Goal: Information Seeking & Learning: Learn about a topic

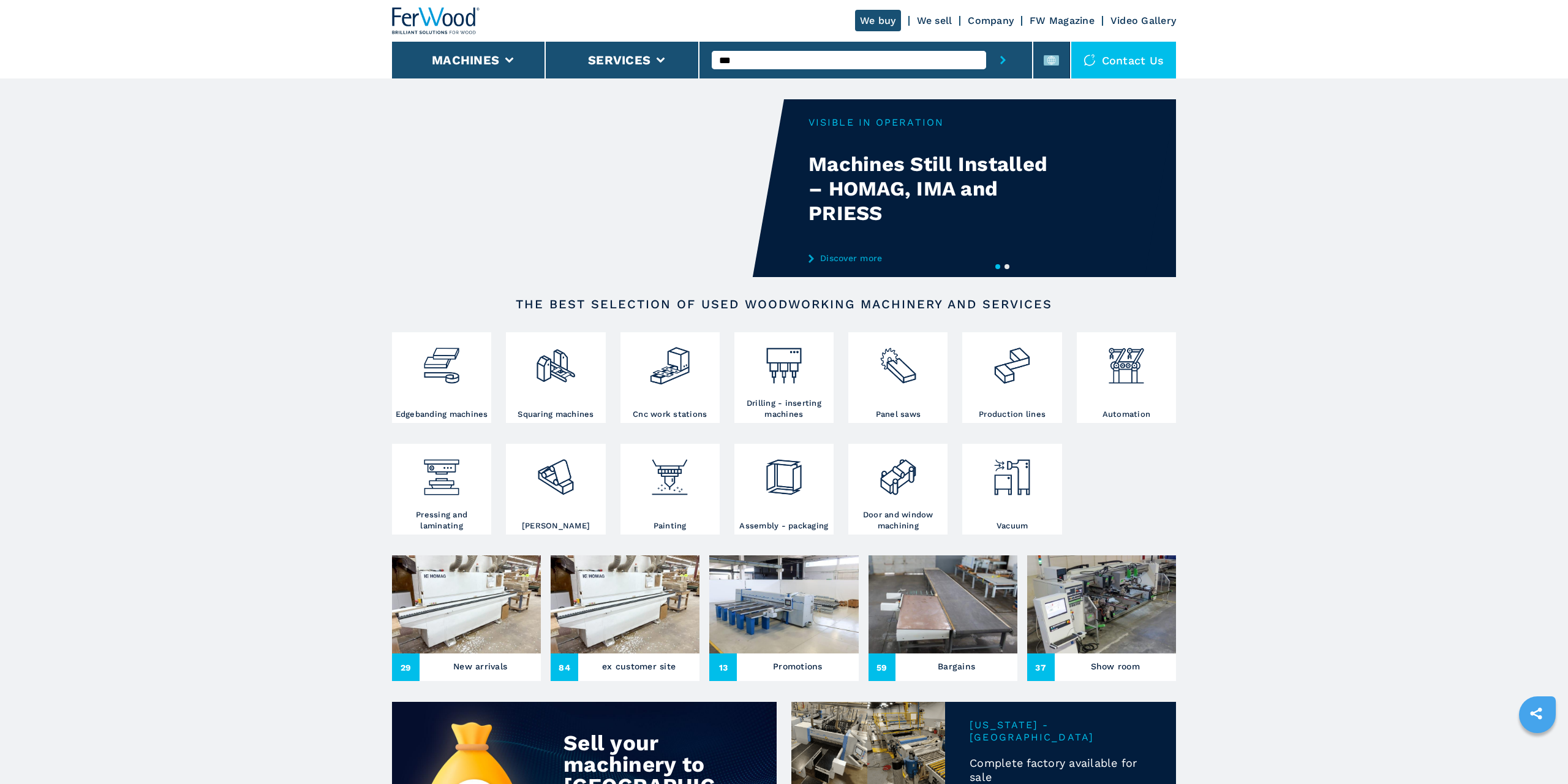
click at [987, 41] on button "submit-button" at bounding box center [1003, 59] width 34 height 37
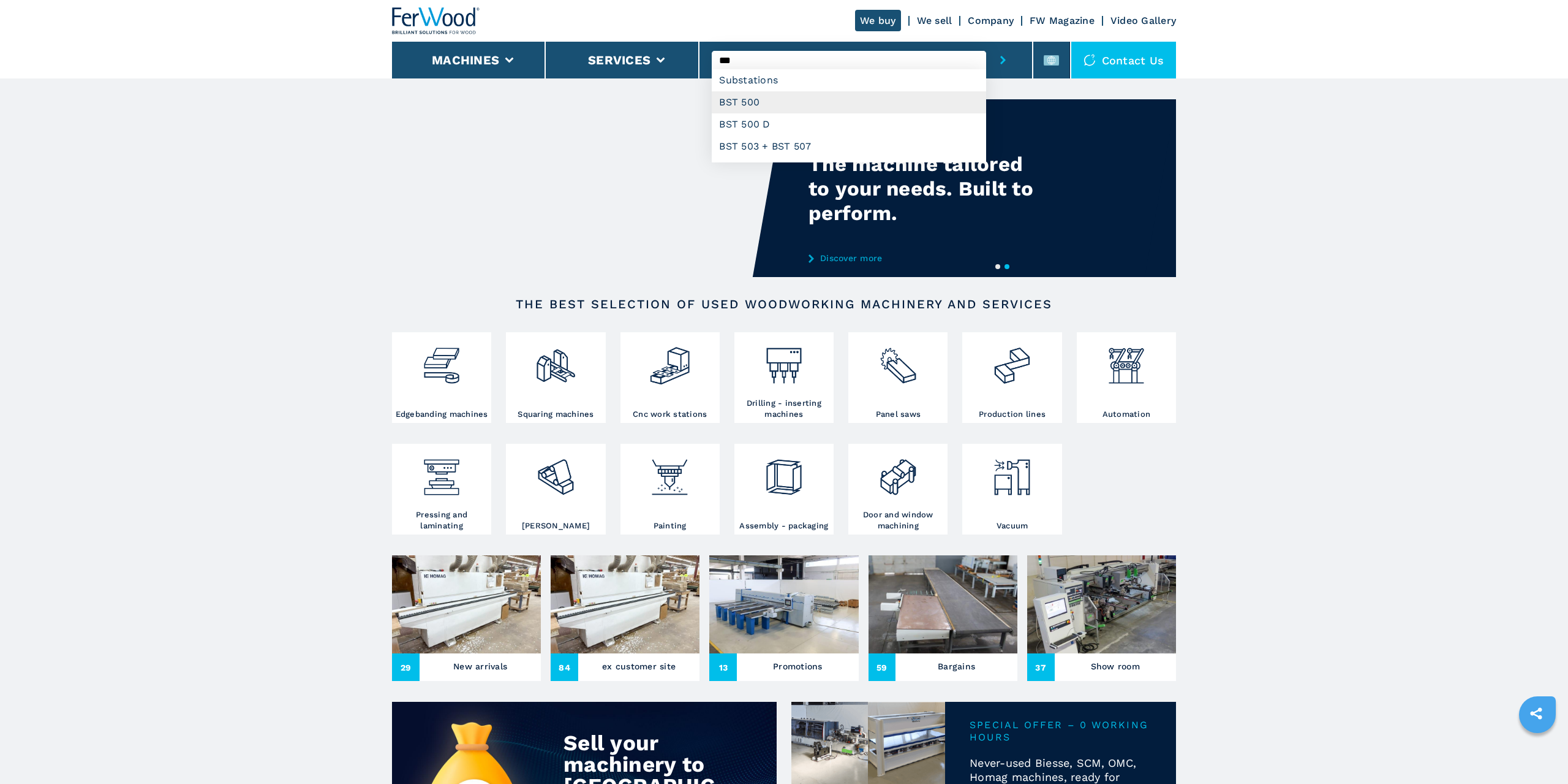
click at [736, 103] on div "BST 500" at bounding box center [849, 102] width 274 height 23
type input "*******"
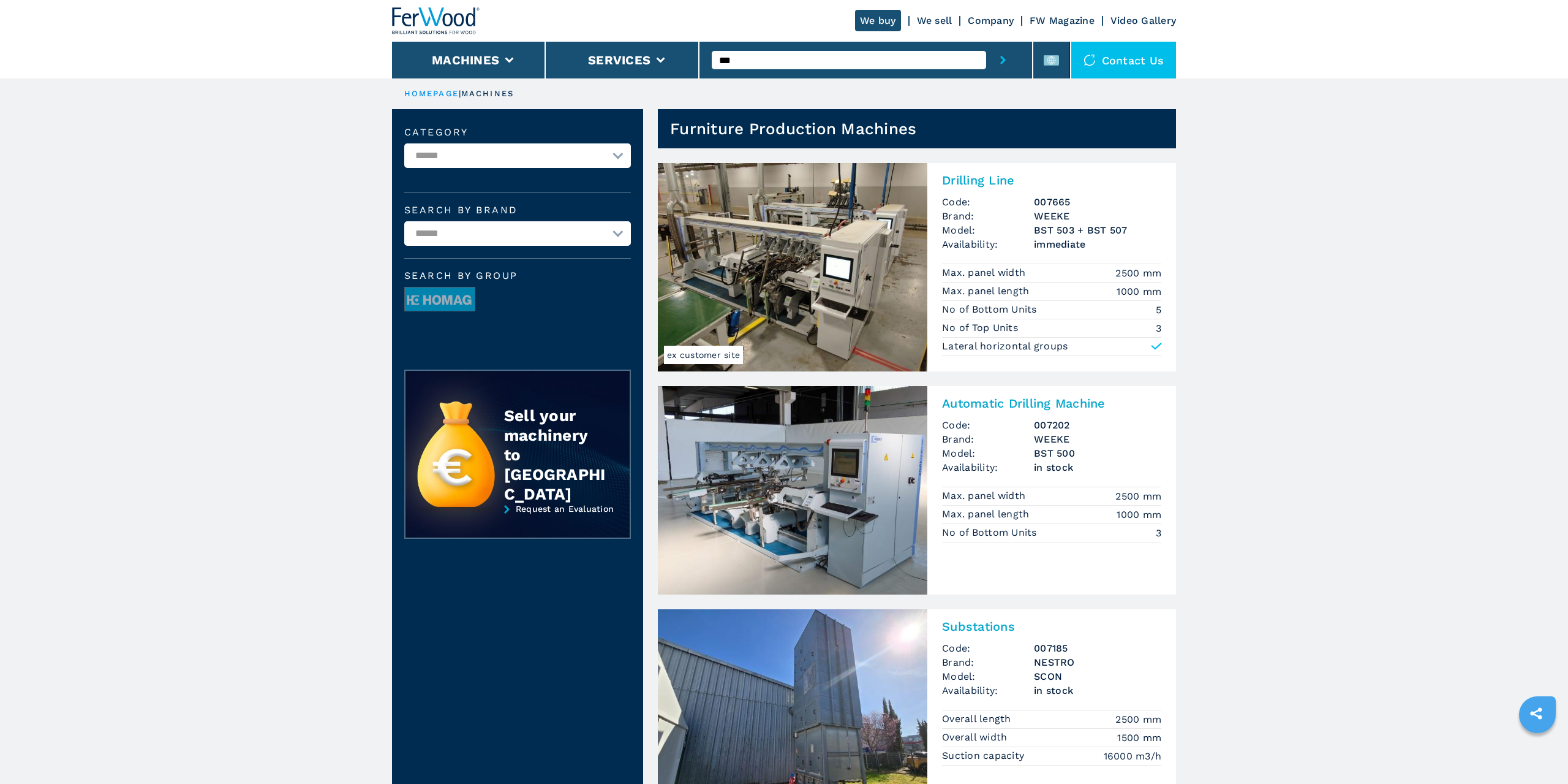
click at [1034, 403] on h2 "Automatic Drilling Machine" at bounding box center [1052, 403] width 219 height 15
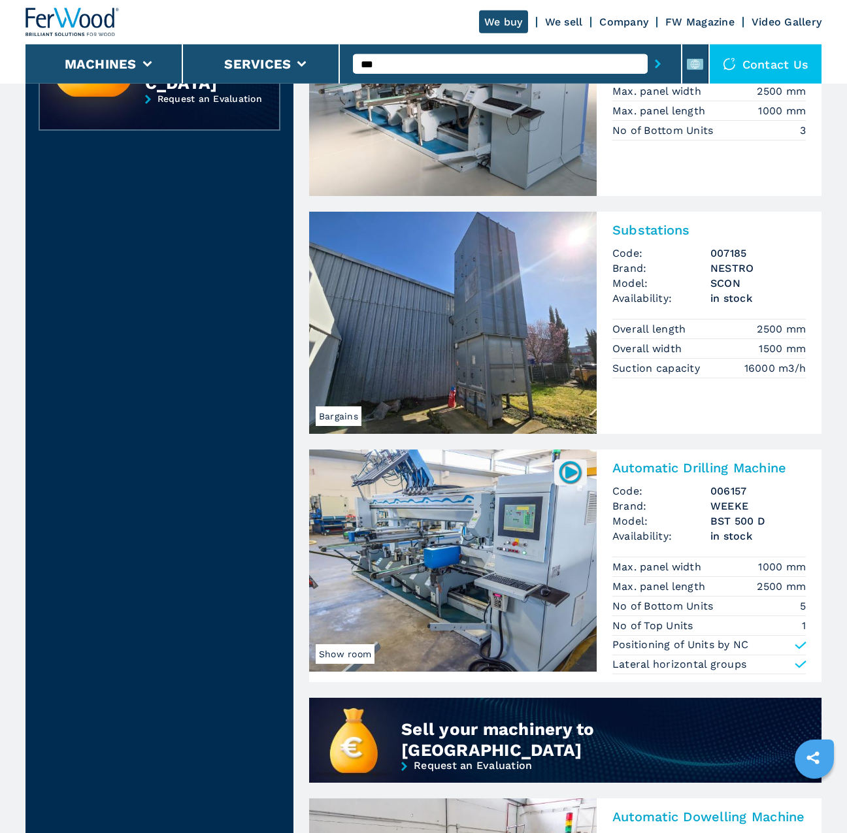
scroll to position [444, 0]
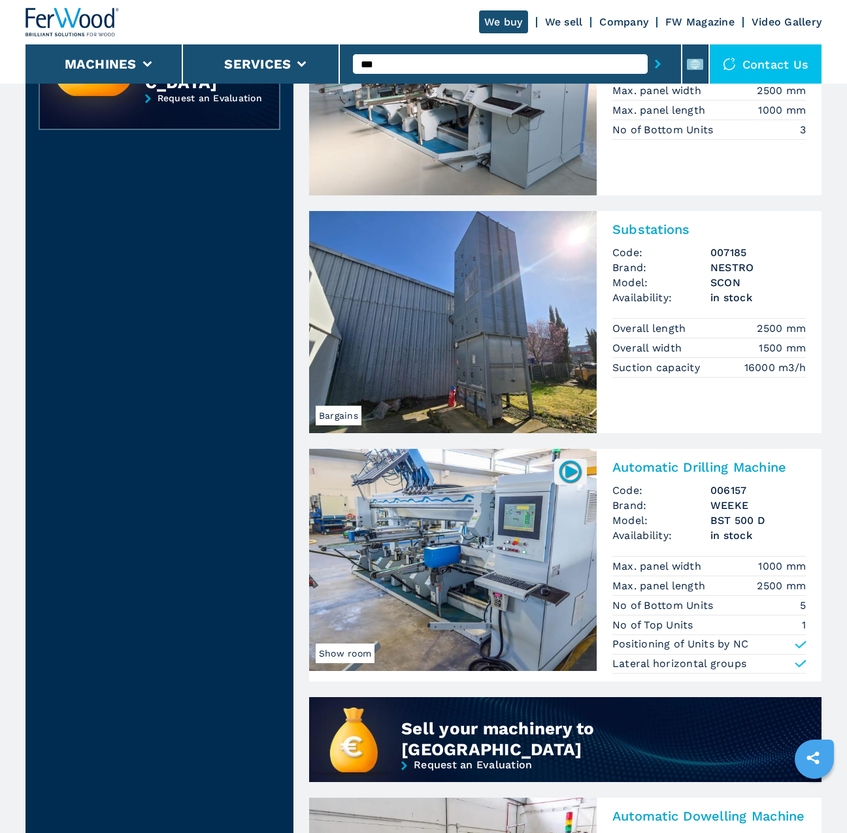
click at [702, 462] on h2 "Automatic Drilling Machine" at bounding box center [708, 467] width 193 height 16
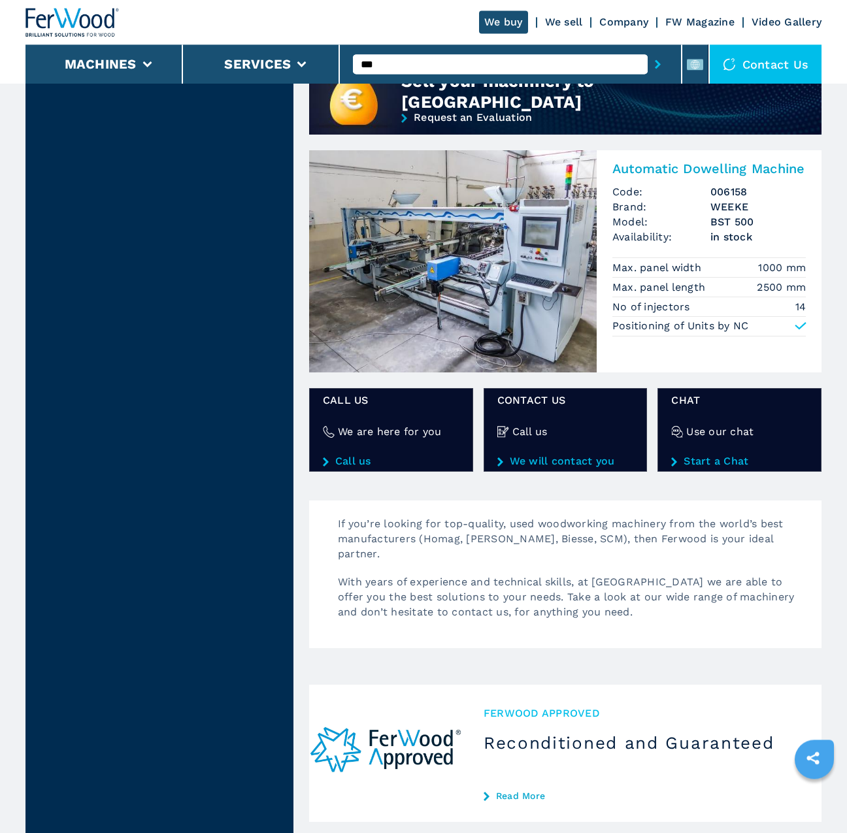
scroll to position [888, 0]
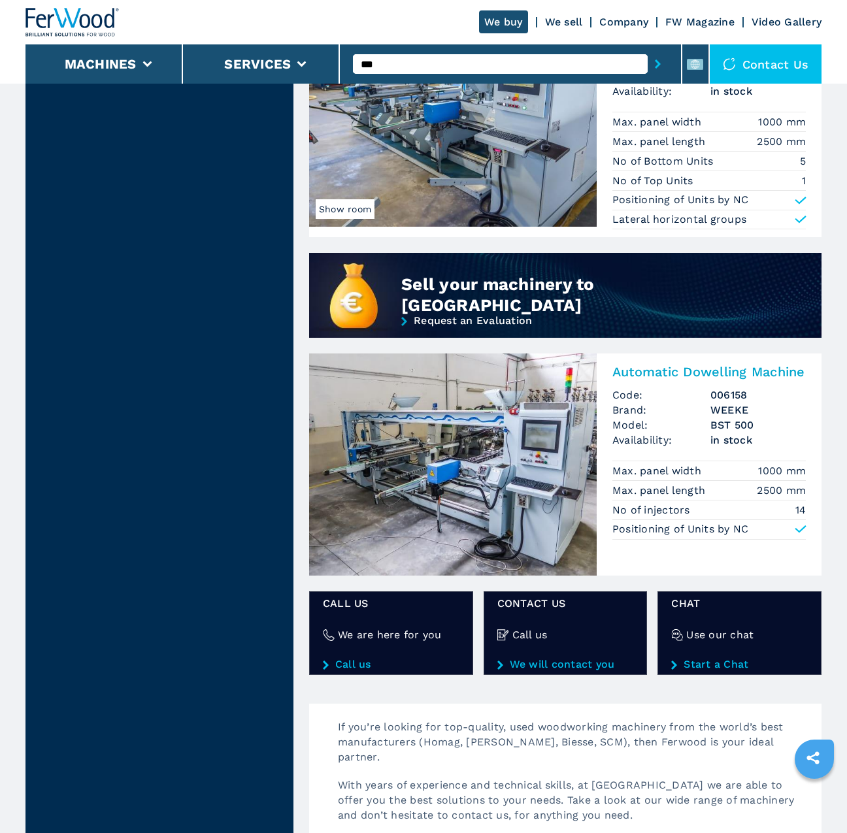
click at [709, 368] on h2 "Automatic Dowelling Machine" at bounding box center [708, 372] width 193 height 16
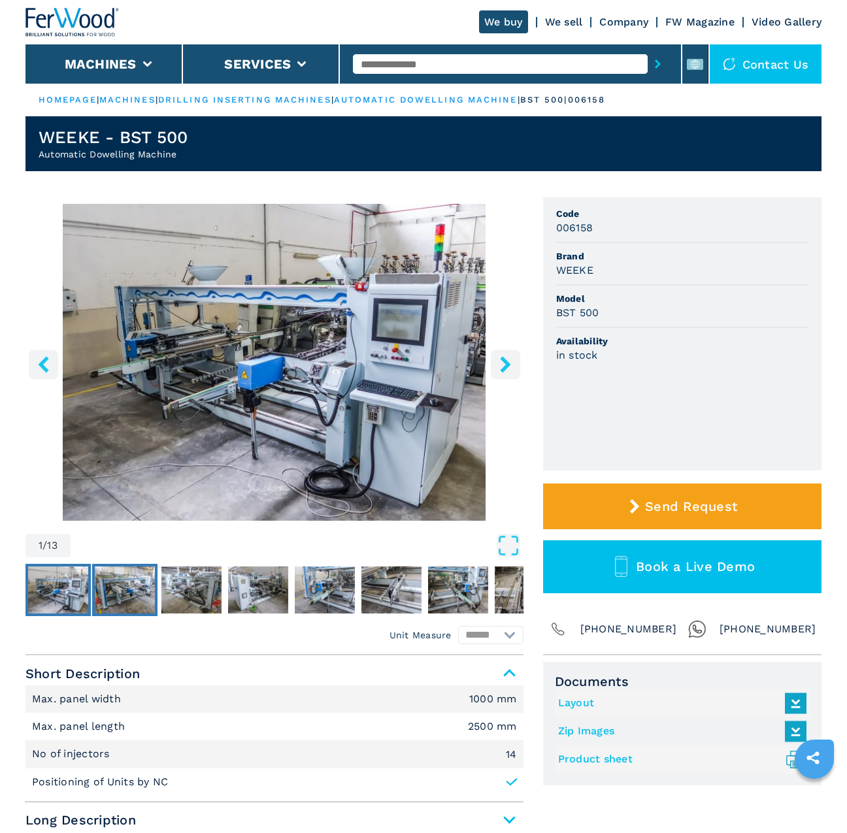
click at [118, 575] on img "Go to Slide 2" at bounding box center [125, 589] width 60 height 47
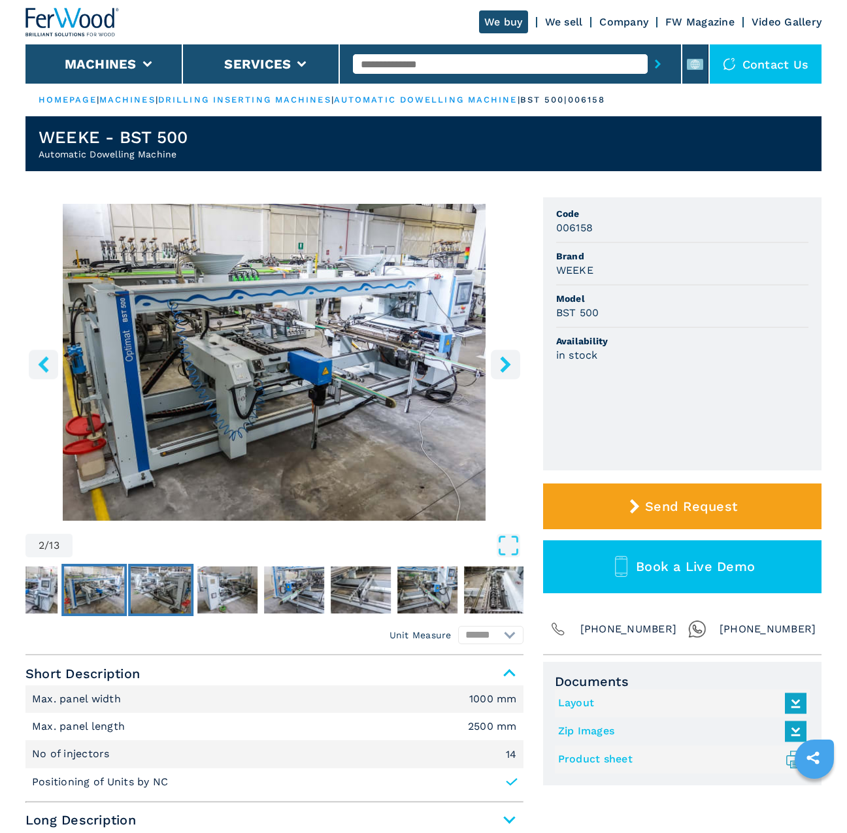
click at [167, 593] on img "Go to Slide 3" at bounding box center [161, 589] width 60 height 47
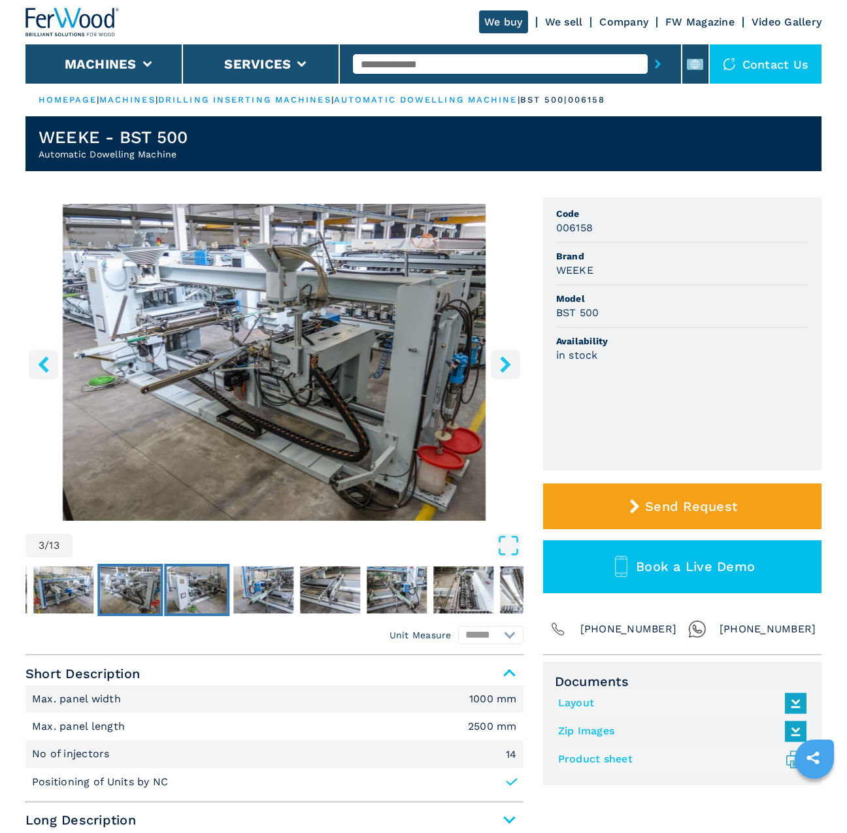
click at [167, 593] on img "Go to Slide 4" at bounding box center [197, 589] width 60 height 47
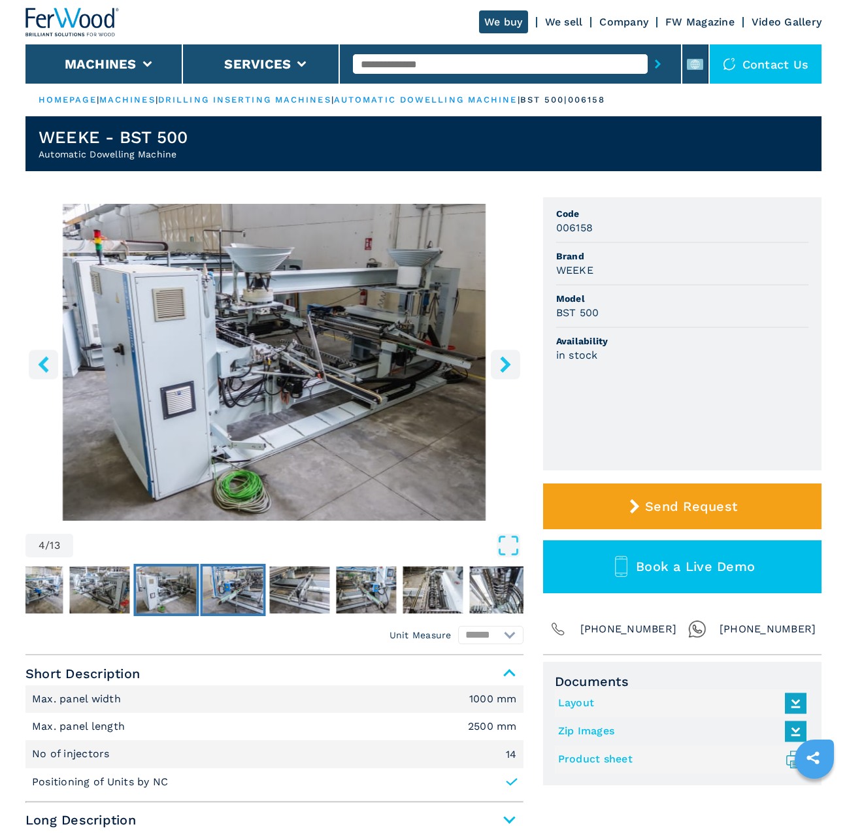
click at [245, 591] on img "Go to Slide 5" at bounding box center [233, 589] width 60 height 47
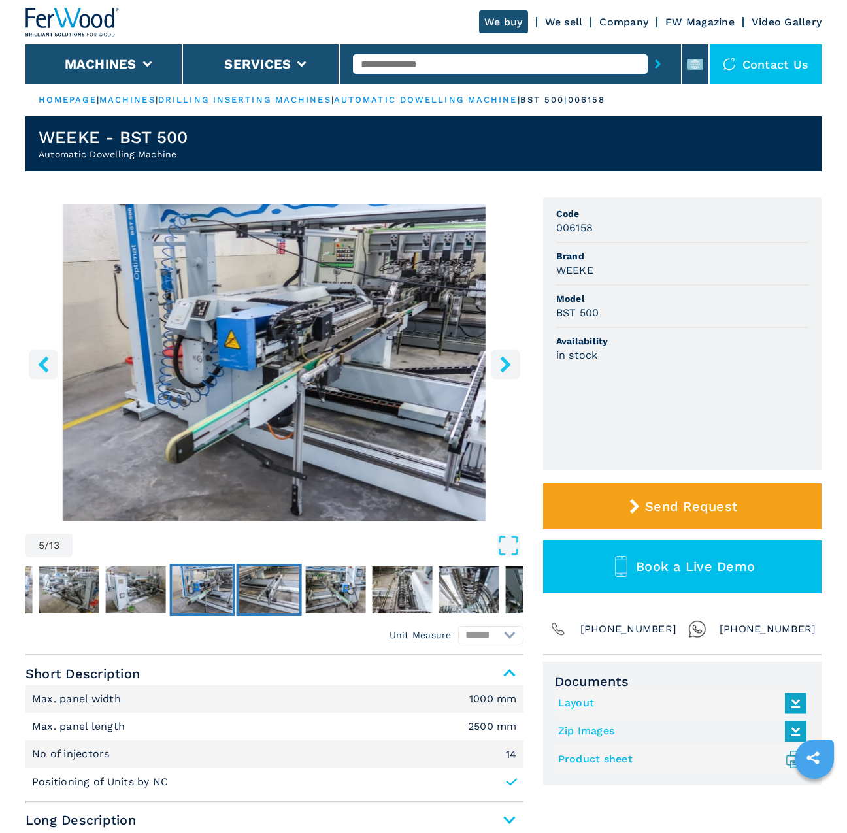
click at [276, 593] on img "Go to Slide 6" at bounding box center [268, 589] width 60 height 47
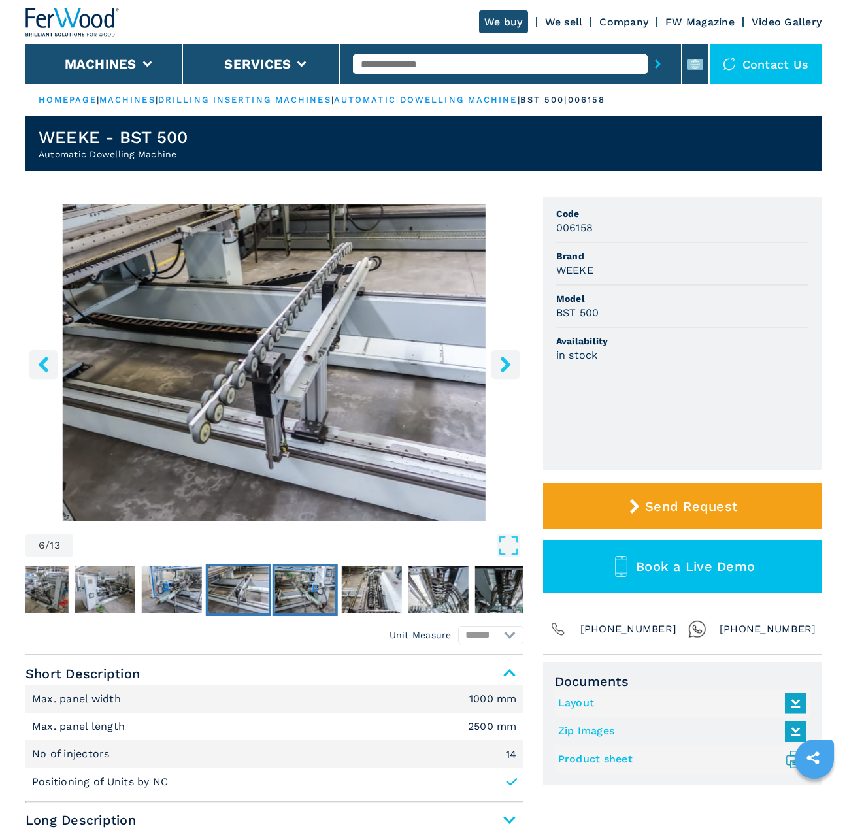
click at [337, 606] on button "Go to Slide 7" at bounding box center [304, 590] width 65 height 52
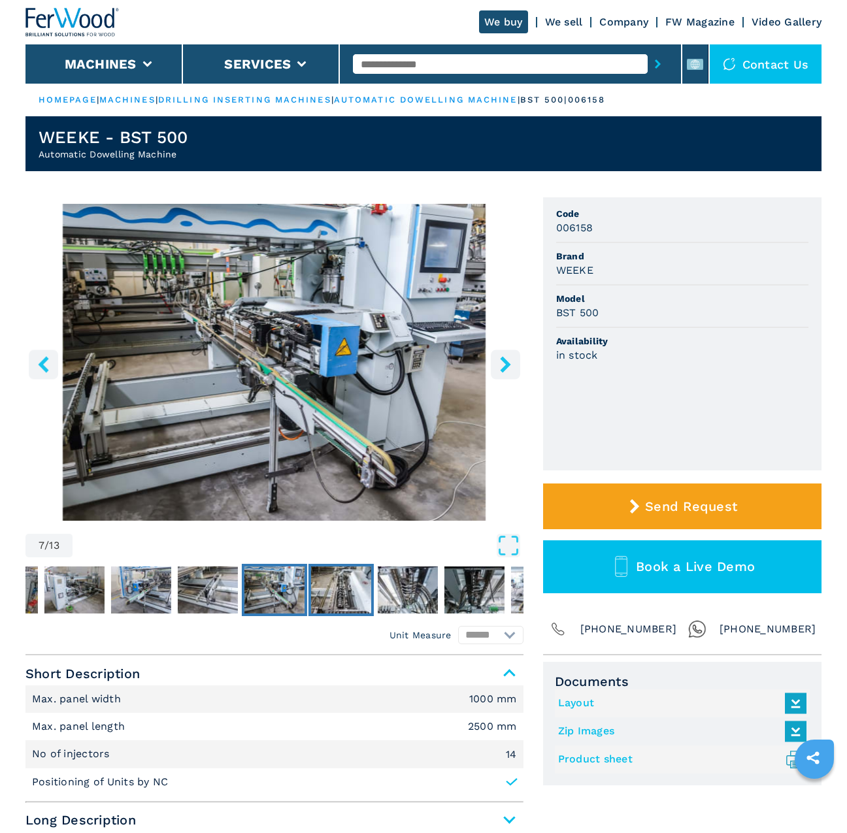
click at [354, 595] on img "Go to Slide 8" at bounding box center [341, 589] width 60 height 47
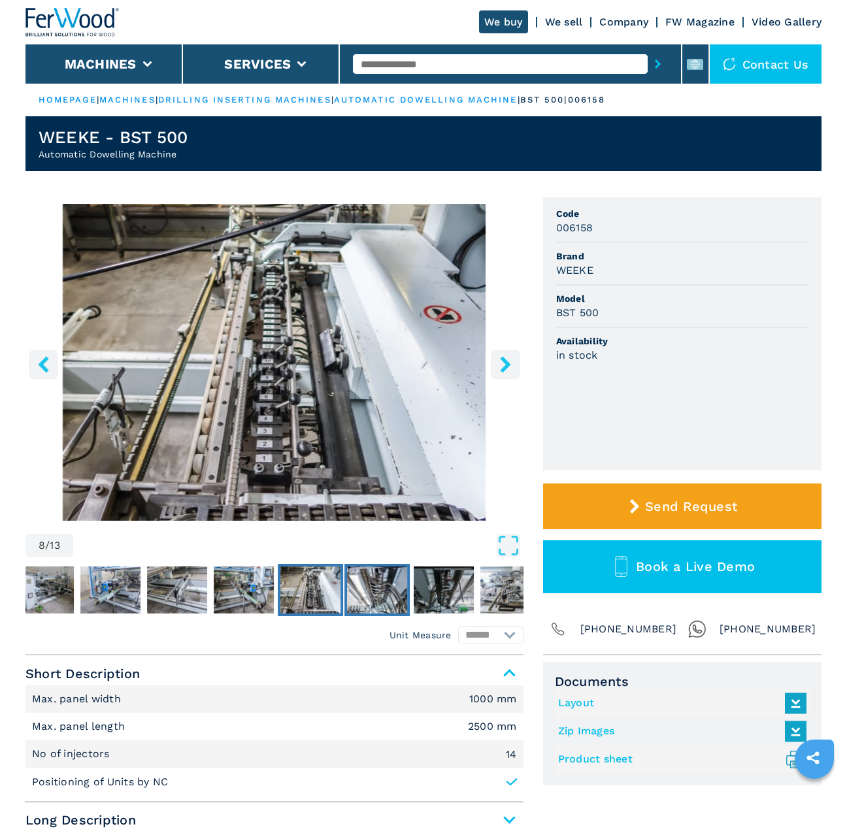
click at [383, 597] on img "Go to Slide 9" at bounding box center [377, 589] width 60 height 47
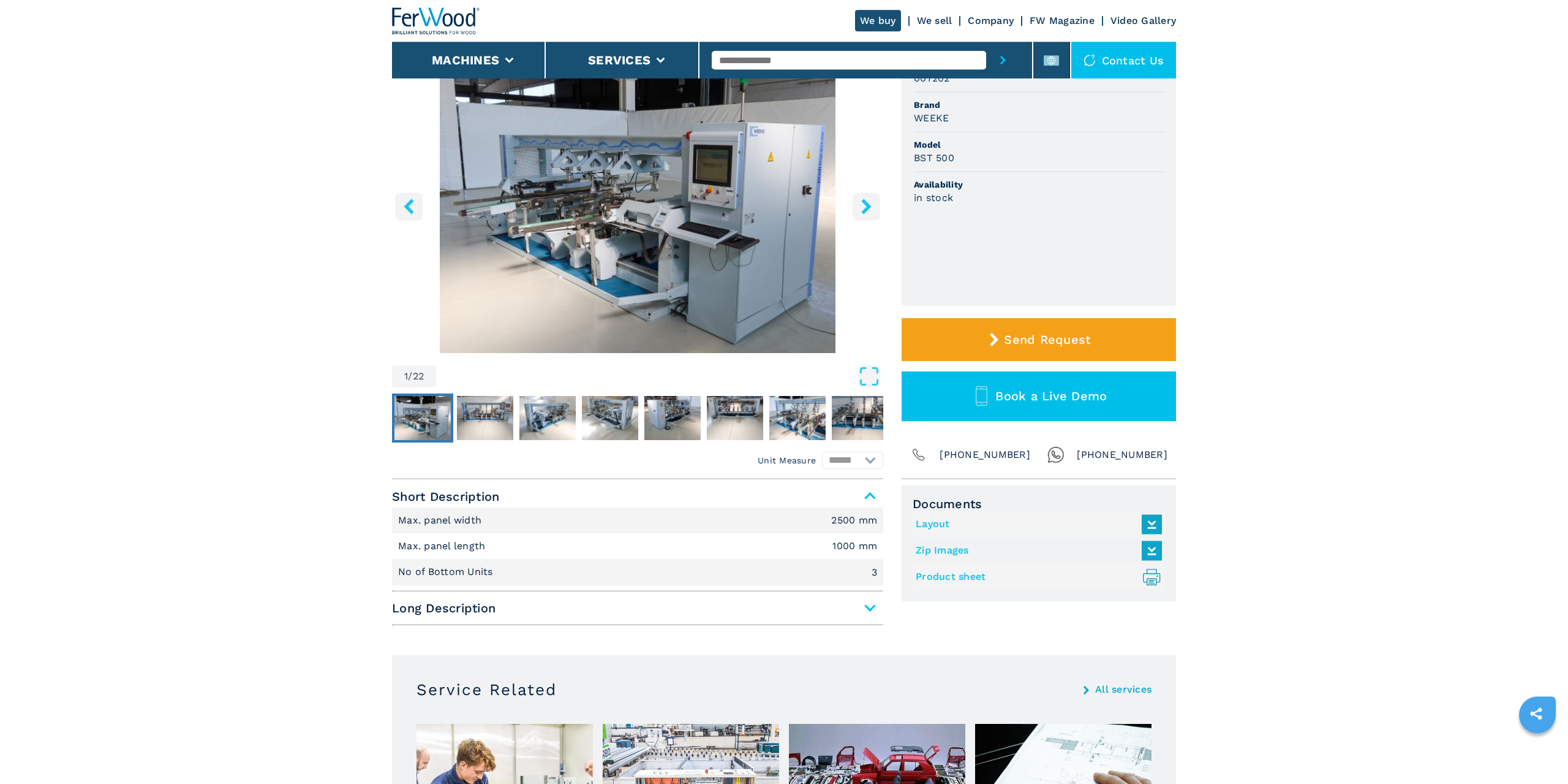
scroll to position [208, 0]
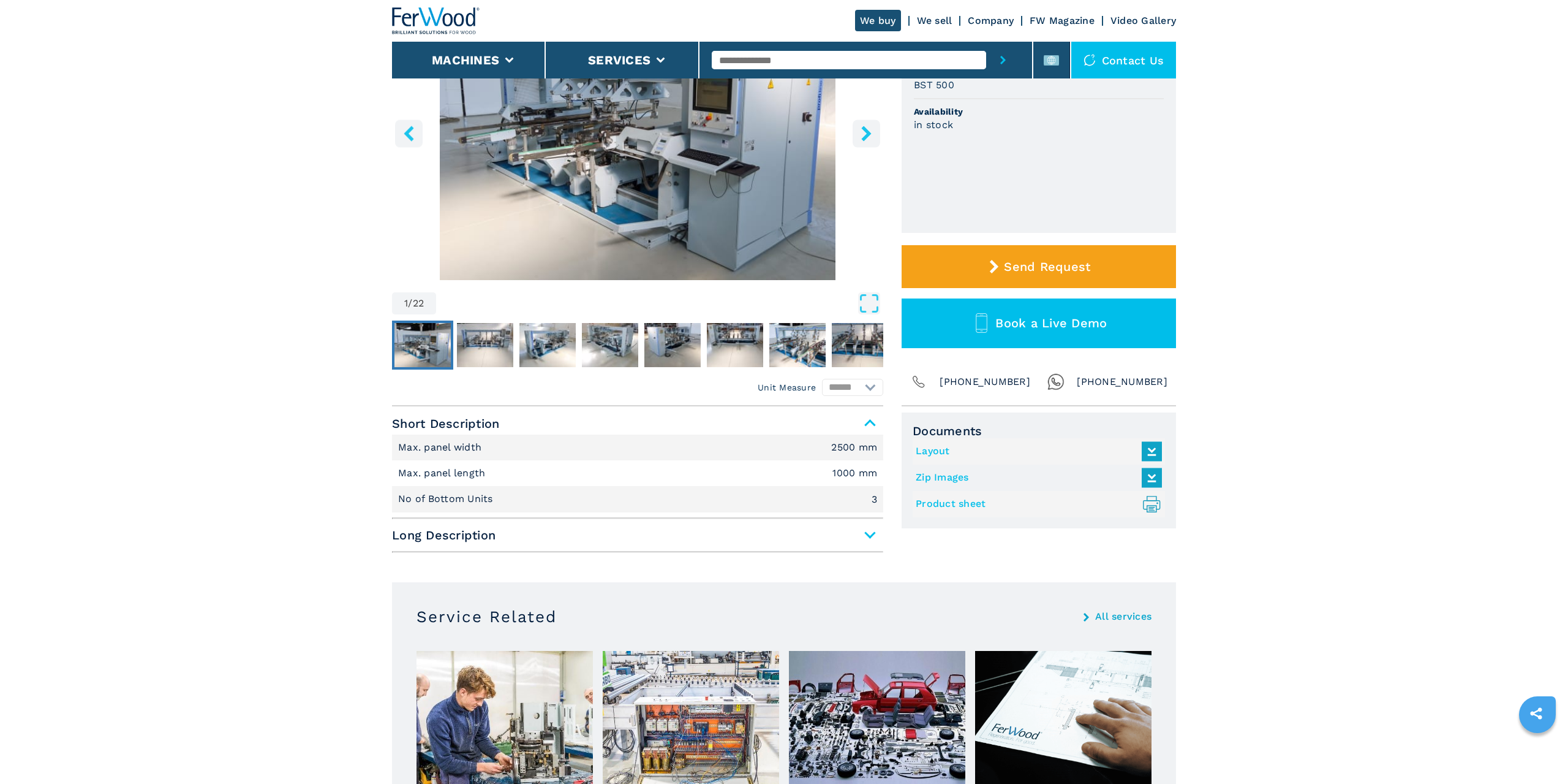
click at [872, 535] on span "Long Description" at bounding box center [638, 535] width 491 height 23
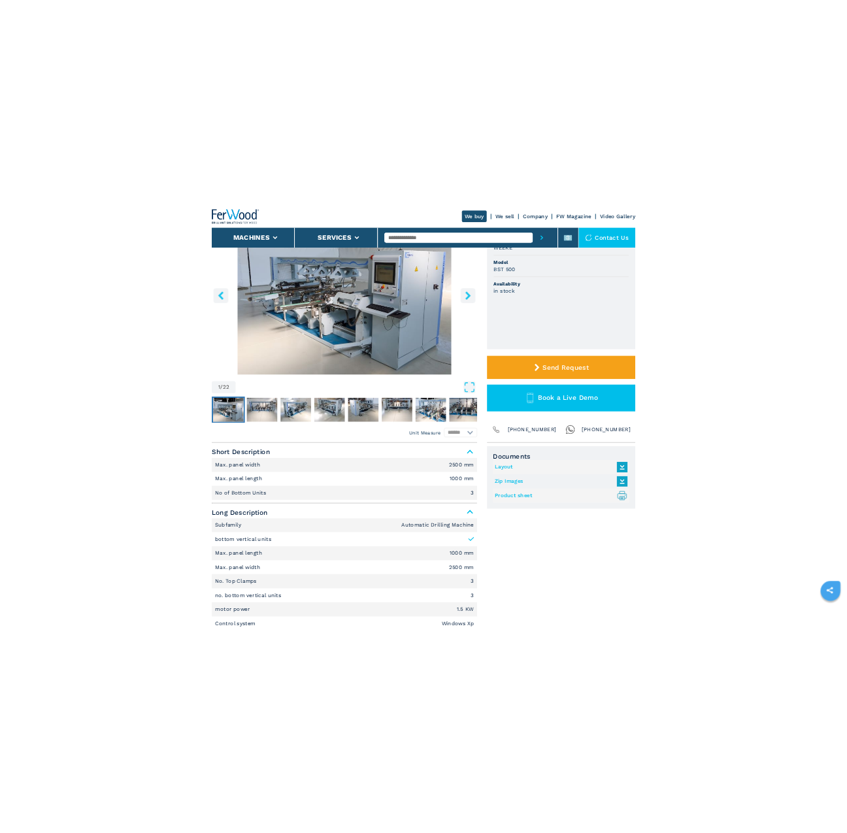
scroll to position [0, 0]
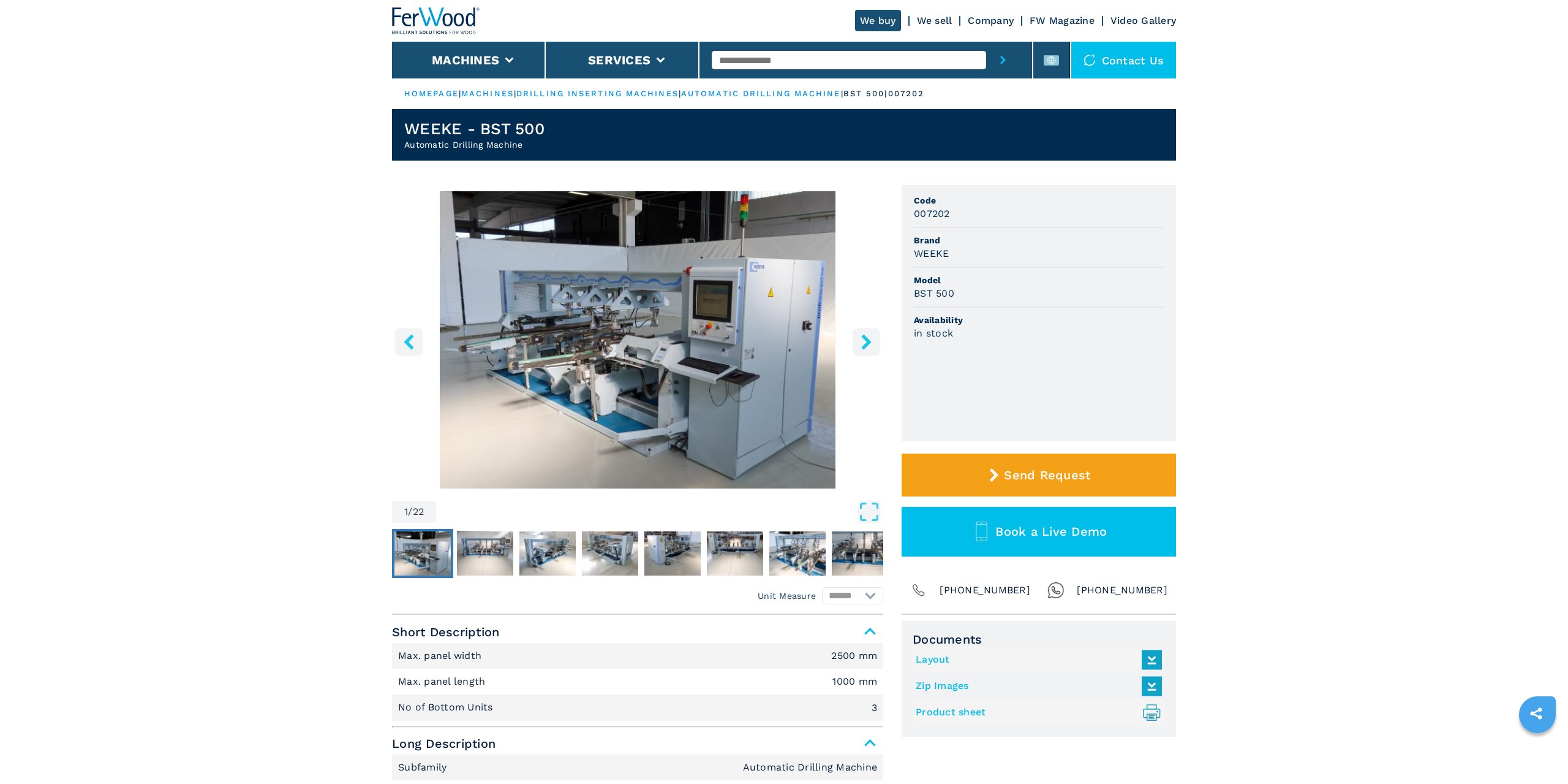
click at [626, 349] on img "Go to Slide 1" at bounding box center [638, 339] width 491 height 297
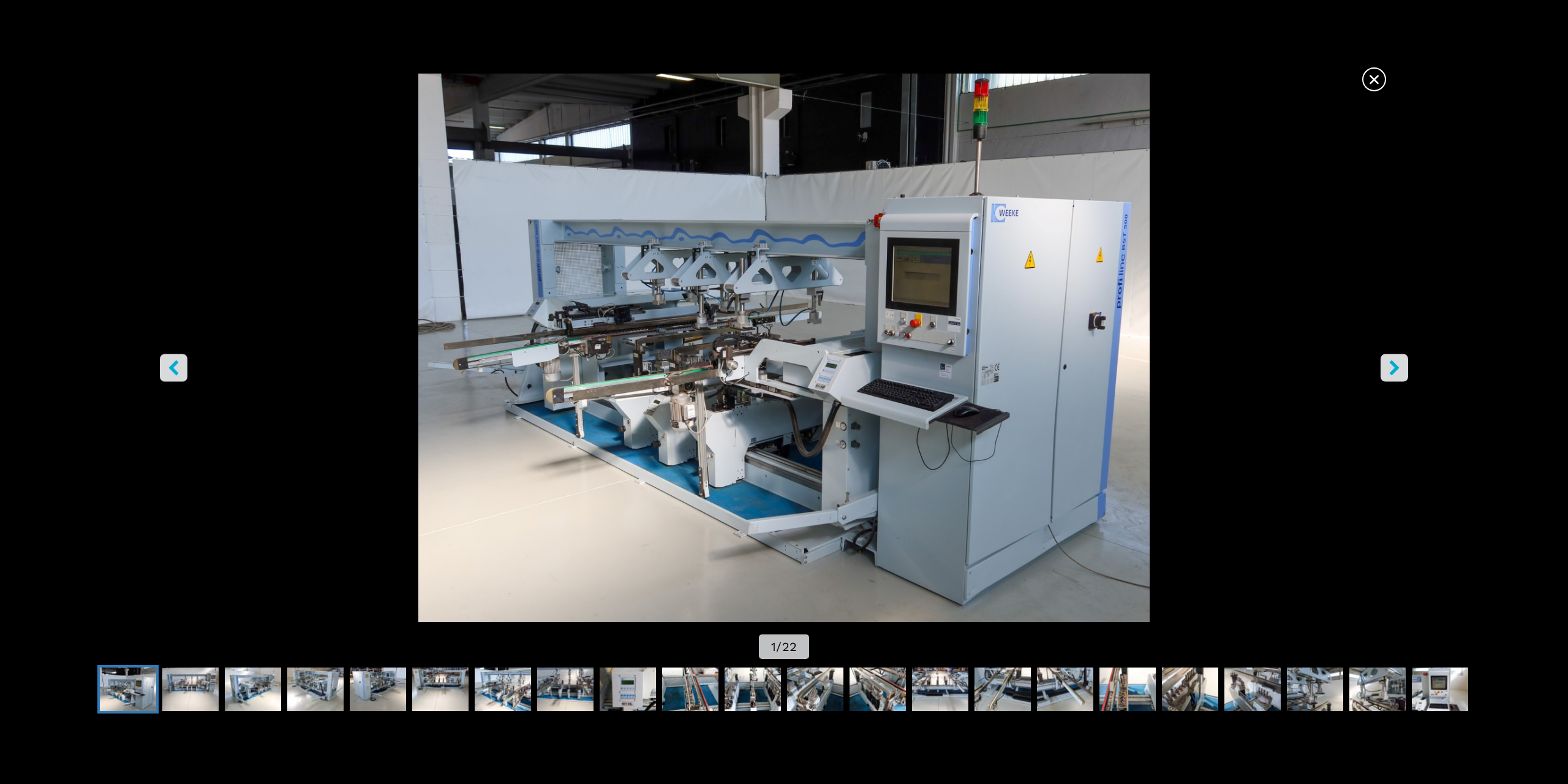
click at [1398, 371] on icon "right-button" at bounding box center [1395, 367] width 15 height 15
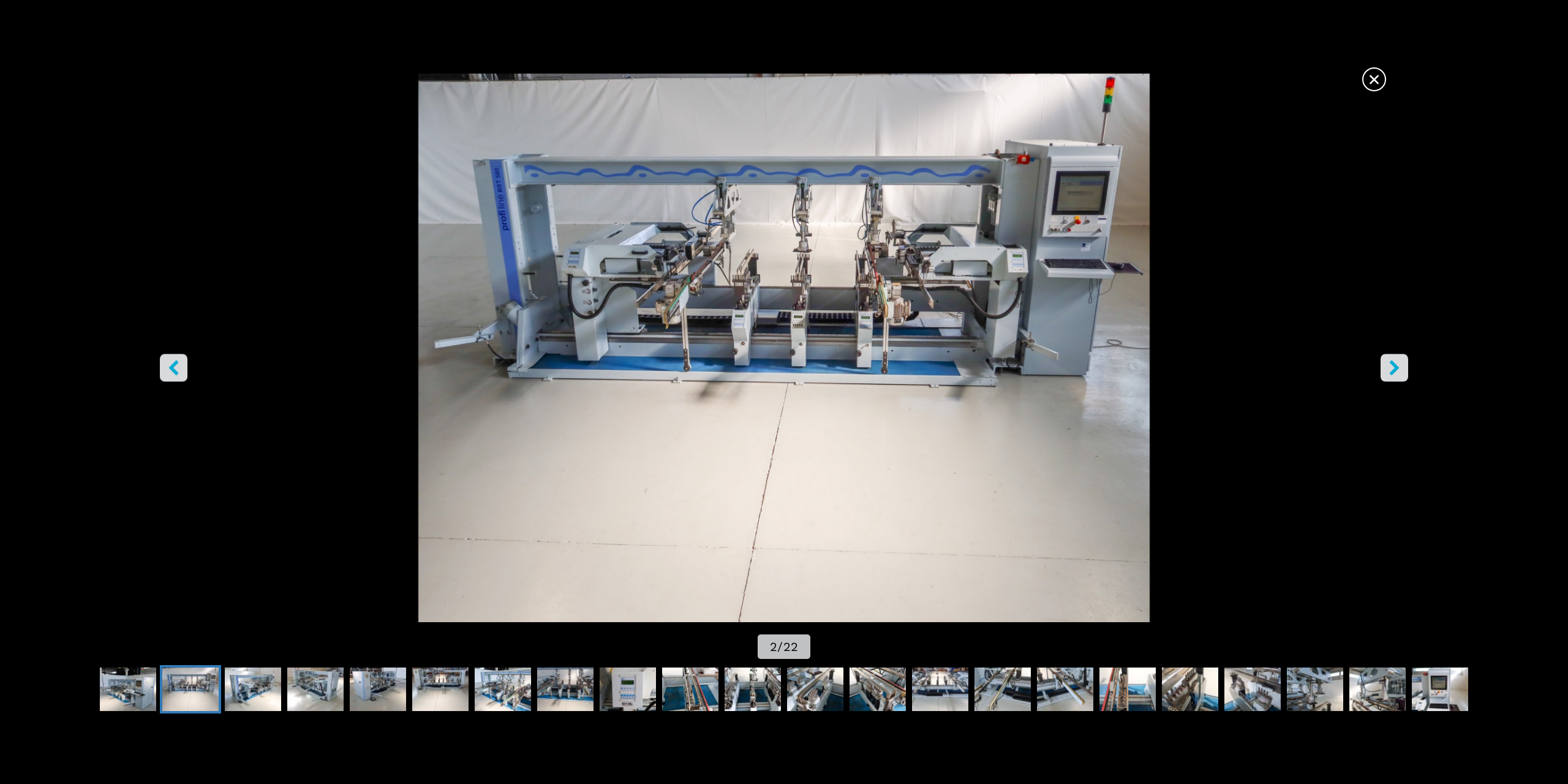
click at [163, 374] on button "left-button" at bounding box center [173, 367] width 27 height 27
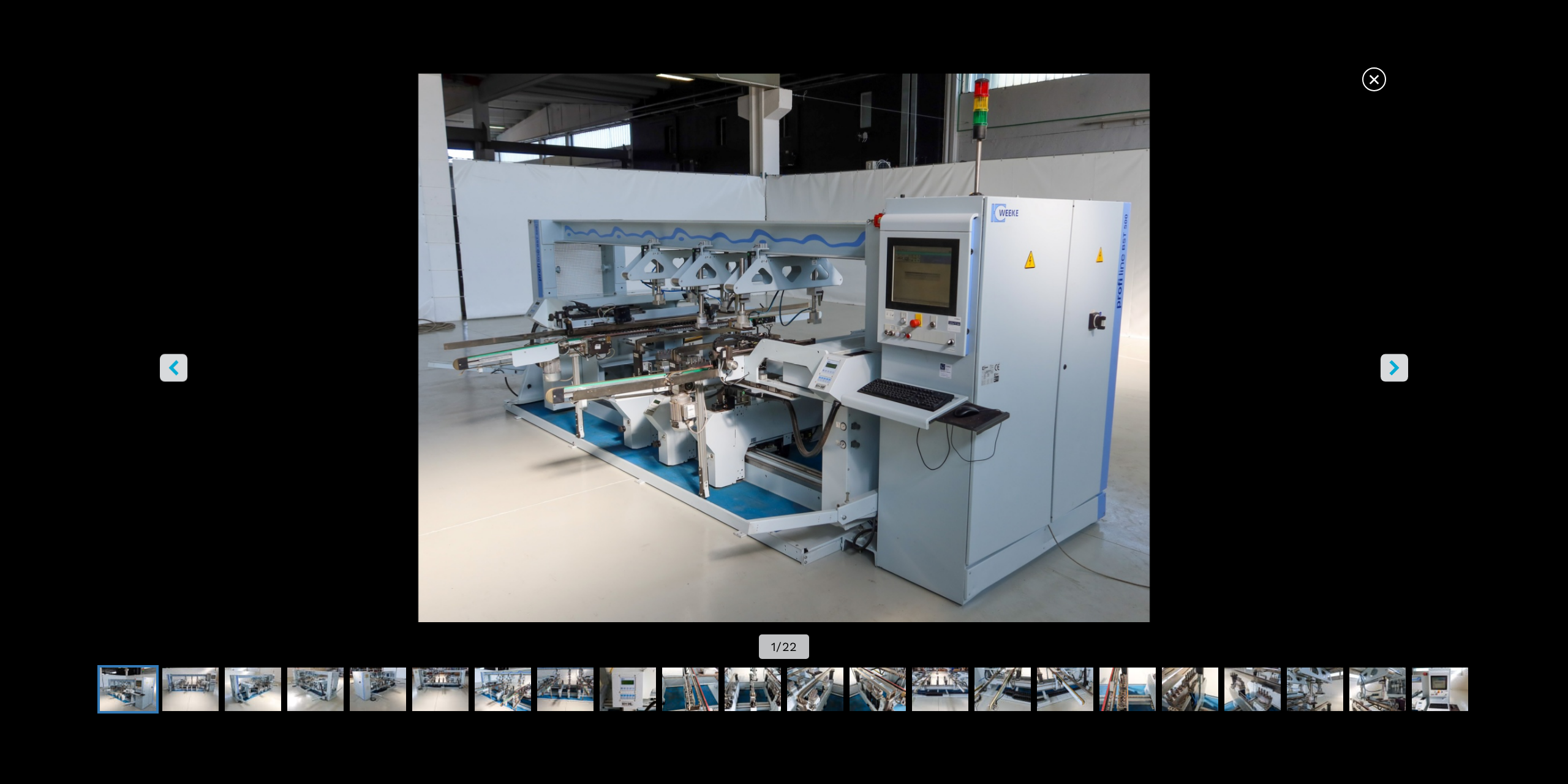
click at [1392, 370] on icon "right-button" at bounding box center [1395, 367] width 15 height 15
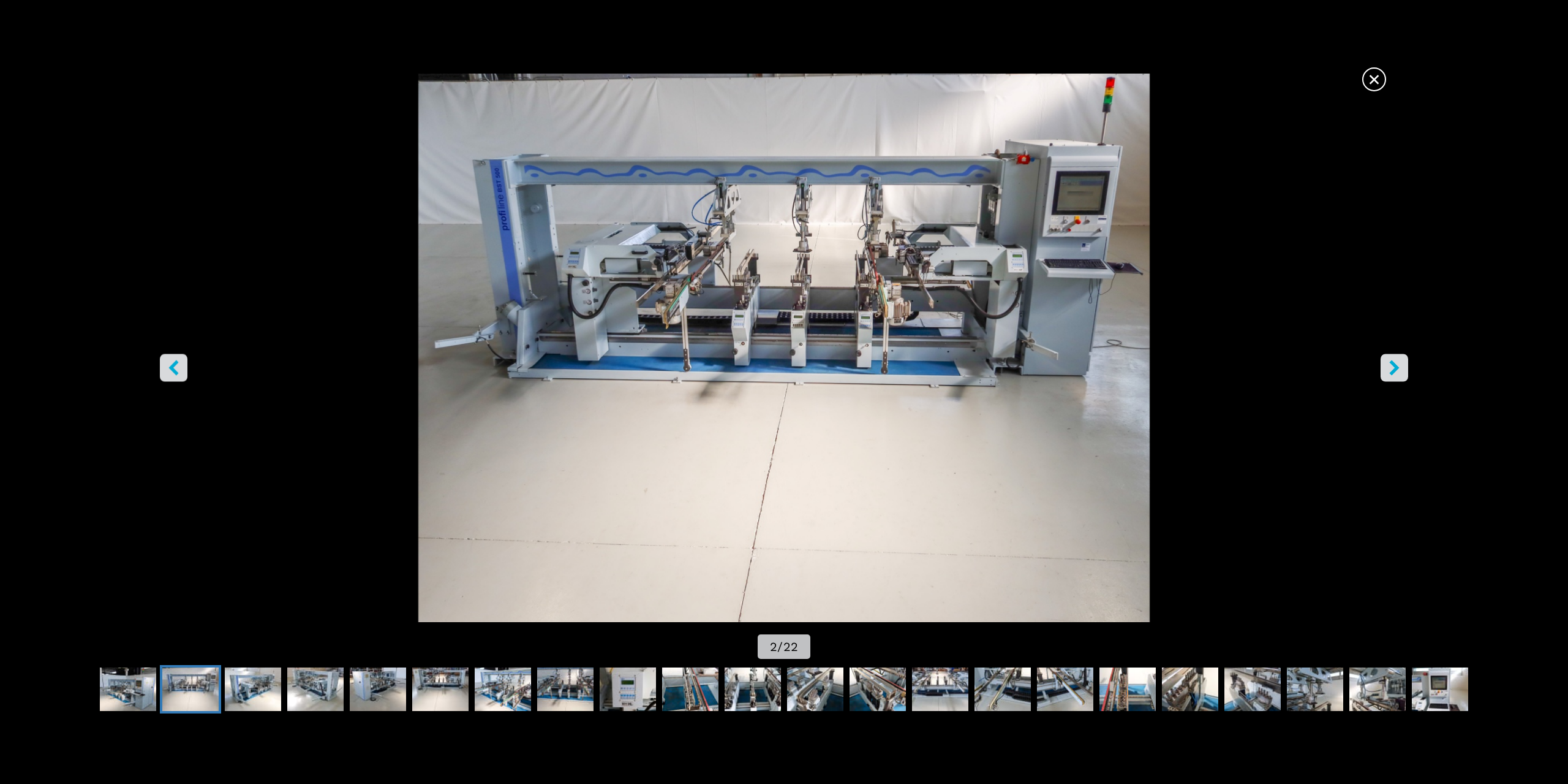
click at [1368, 289] on div "Go to Slide 2" at bounding box center [784, 347] width 1568 height 549
click at [1376, 87] on span "×" at bounding box center [1374, 77] width 22 height 22
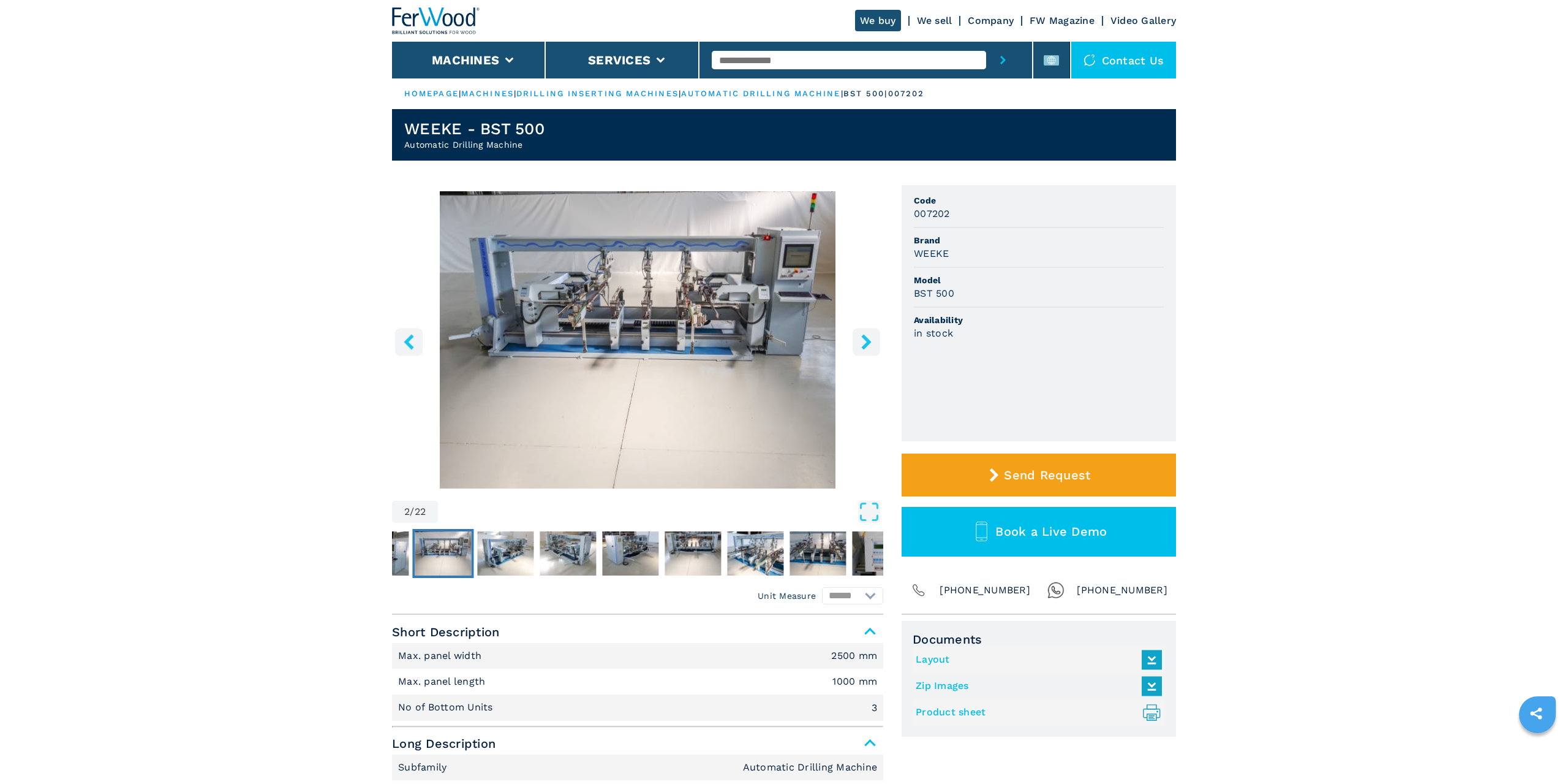
click at [728, 330] on img "Go to Slide 2" at bounding box center [638, 339] width 491 height 297
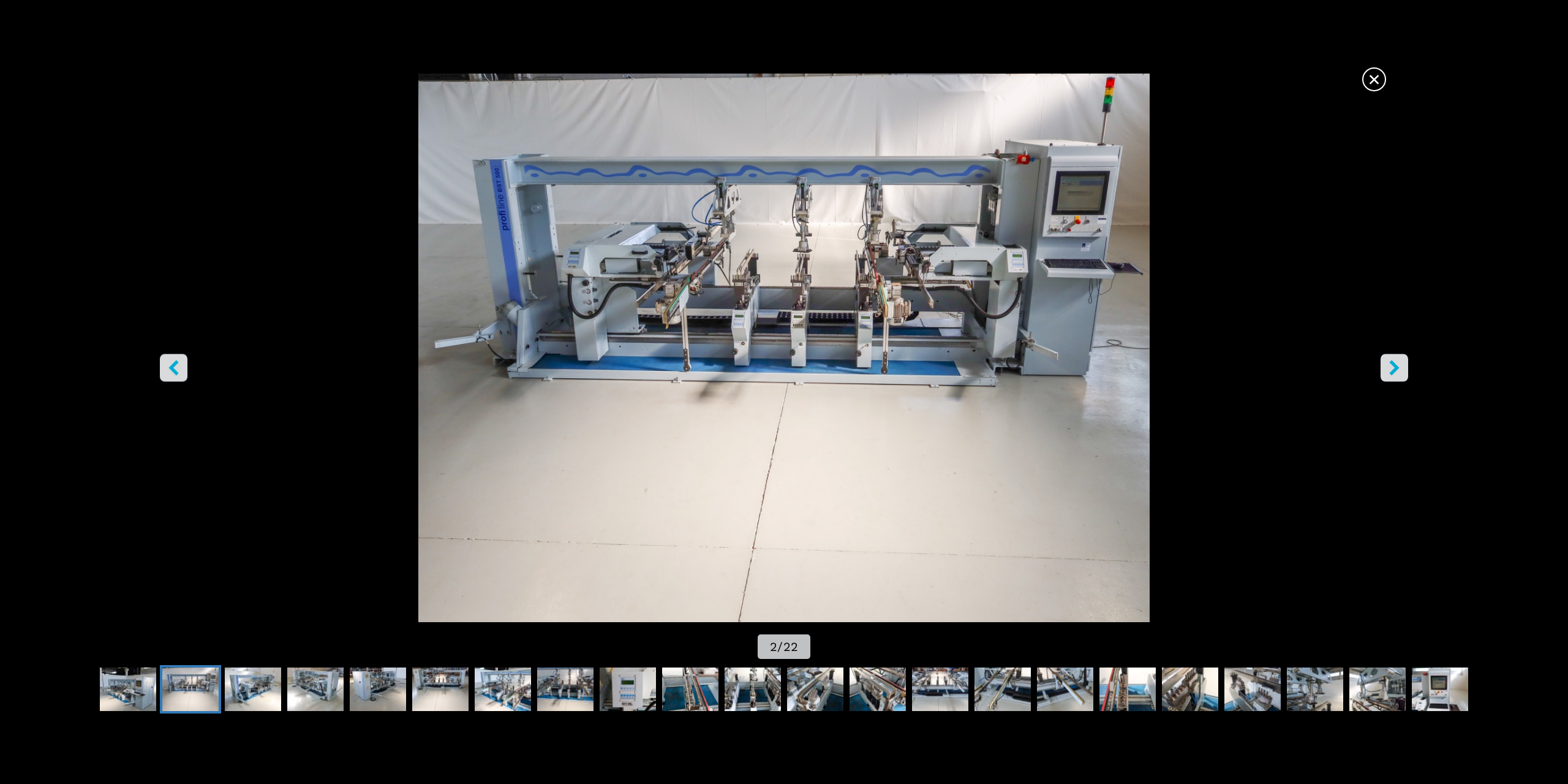
click at [1382, 87] on span "×" at bounding box center [1374, 77] width 22 height 22
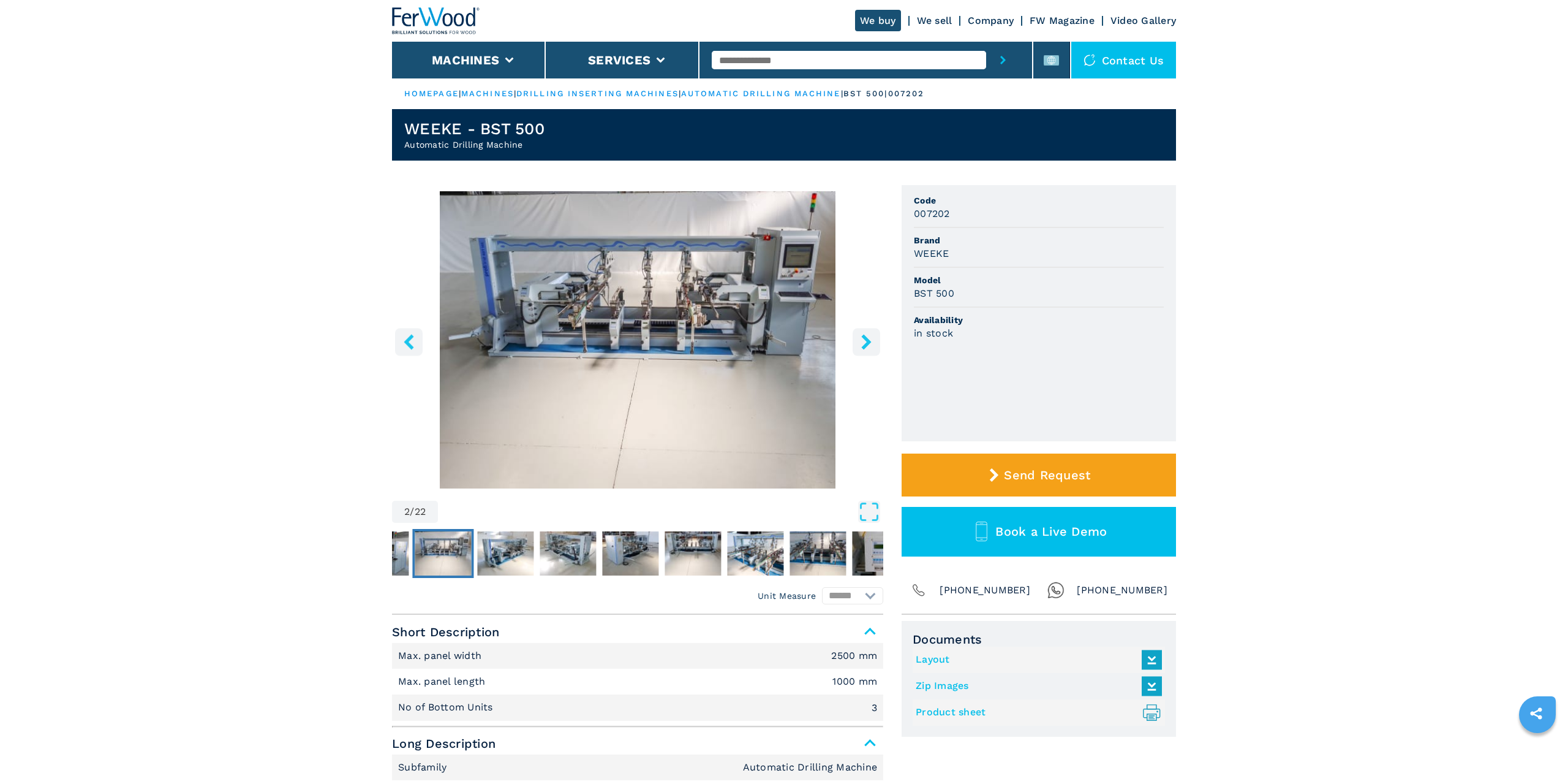
click at [732, 349] on img "Go to Slide 2" at bounding box center [638, 339] width 491 height 297
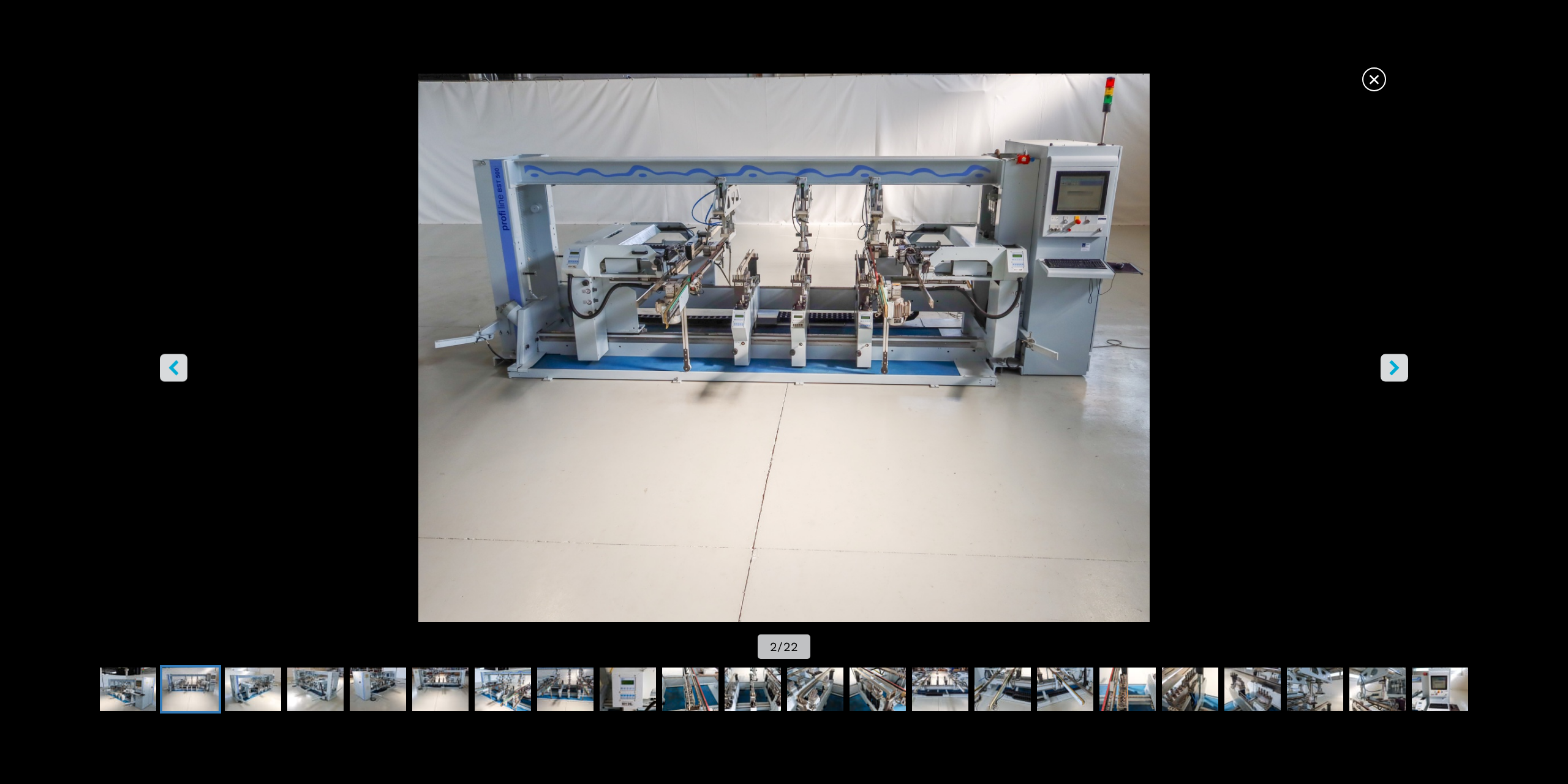
click at [1388, 273] on div "Go to Slide 2" at bounding box center [784, 347] width 1568 height 549
click at [1381, 87] on span "×" at bounding box center [1374, 77] width 22 height 22
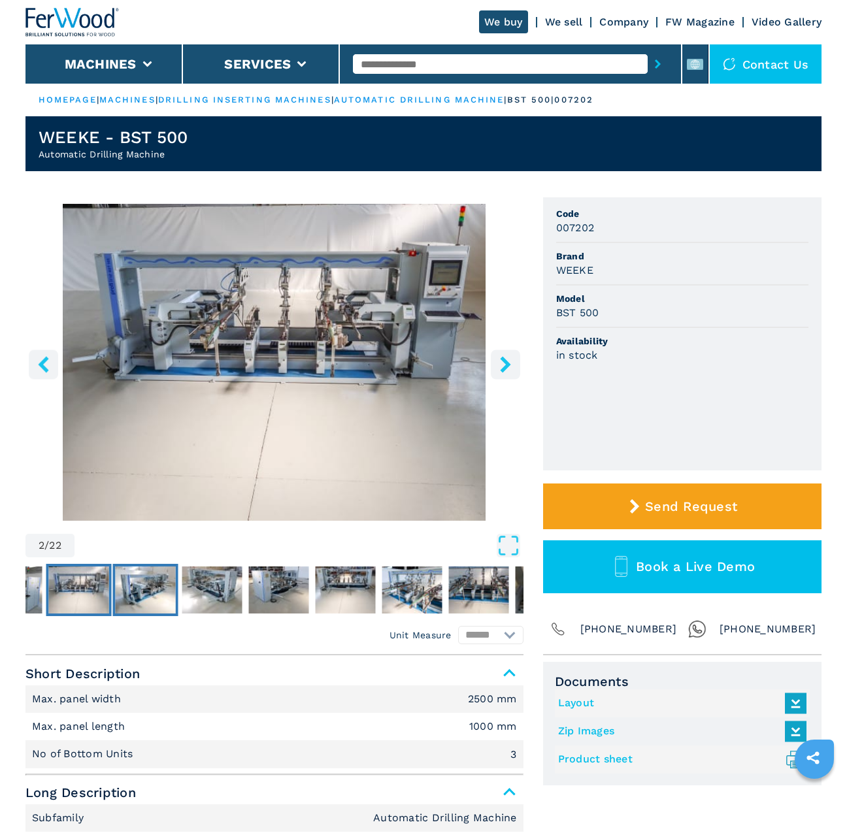
click at [135, 576] on img "Go to Slide 3" at bounding box center [145, 589] width 60 height 47
